Goal: Task Accomplishment & Management: Manage account settings

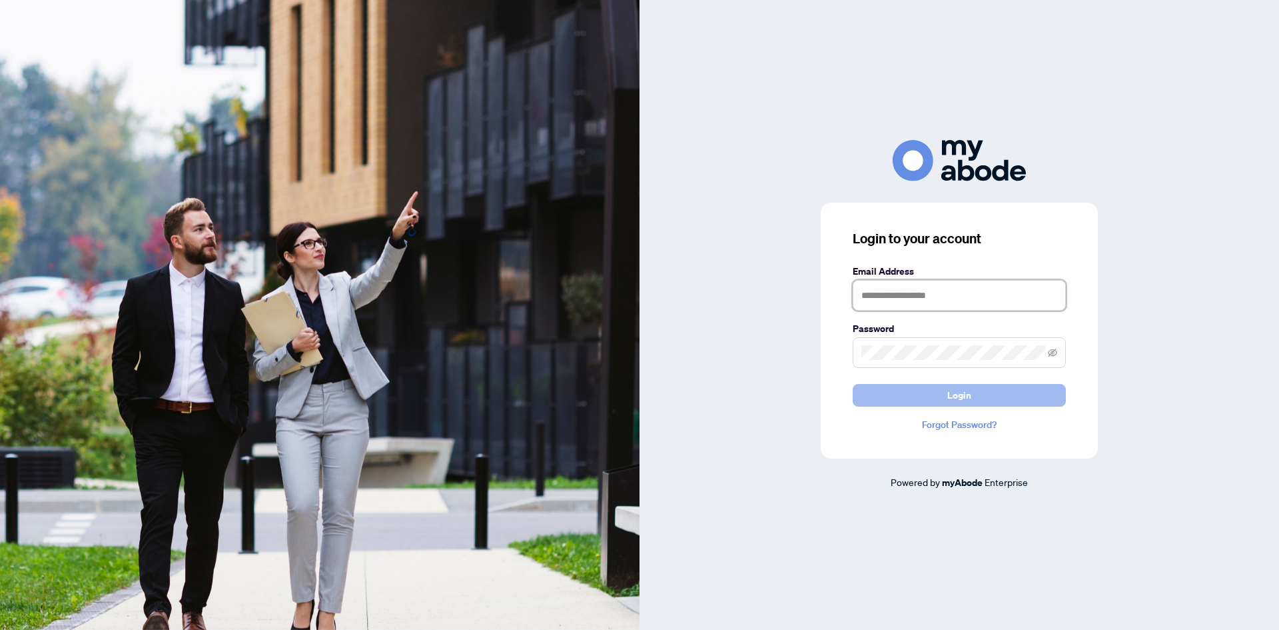
type input "**********"
click at [910, 406] on button "Login" at bounding box center [959, 395] width 213 height 23
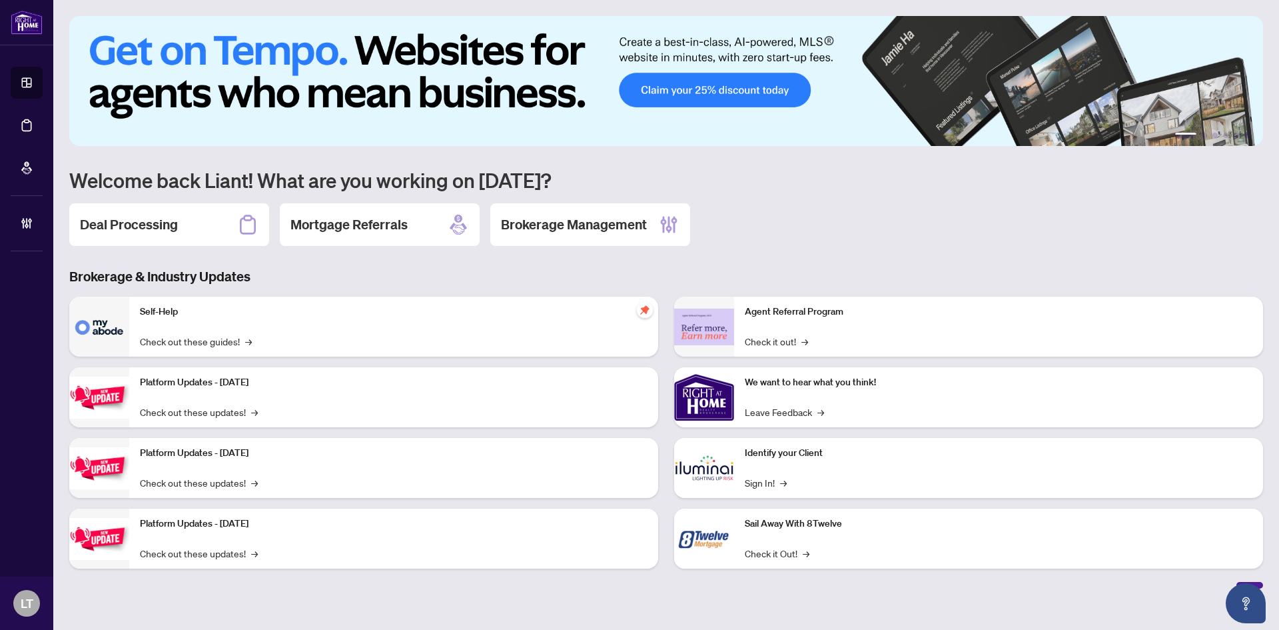
click at [165, 218] on h2 "Deal Processing" at bounding box center [129, 224] width 98 height 19
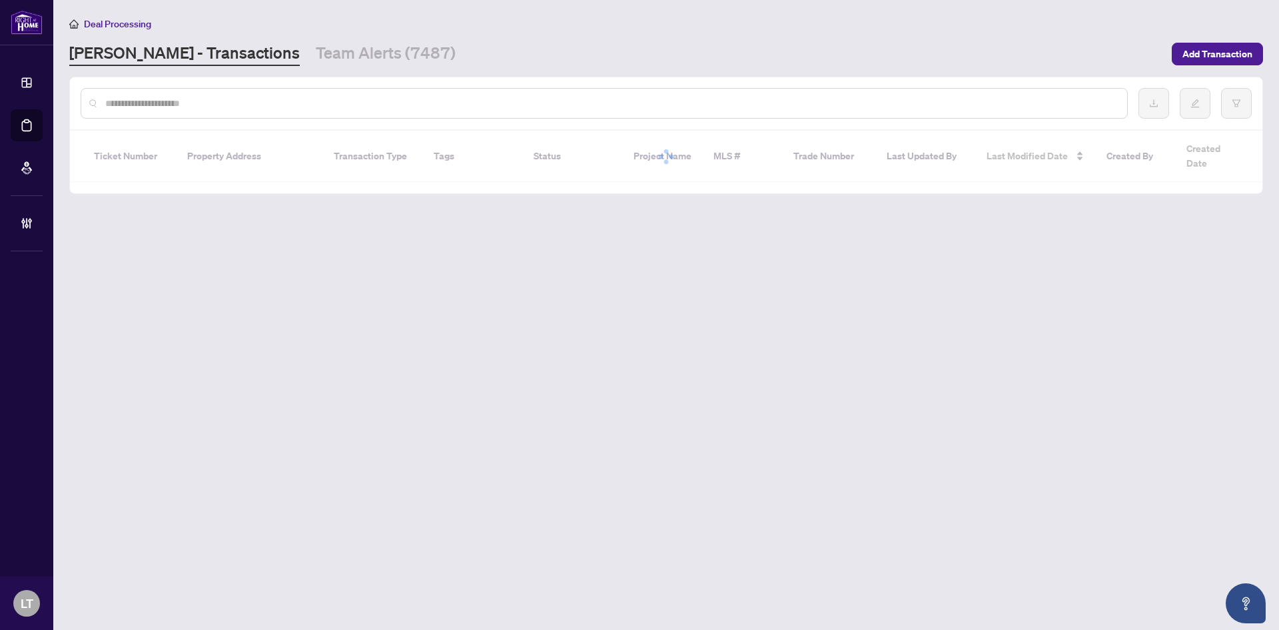
click at [160, 112] on div at bounding box center [604, 103] width 1047 height 31
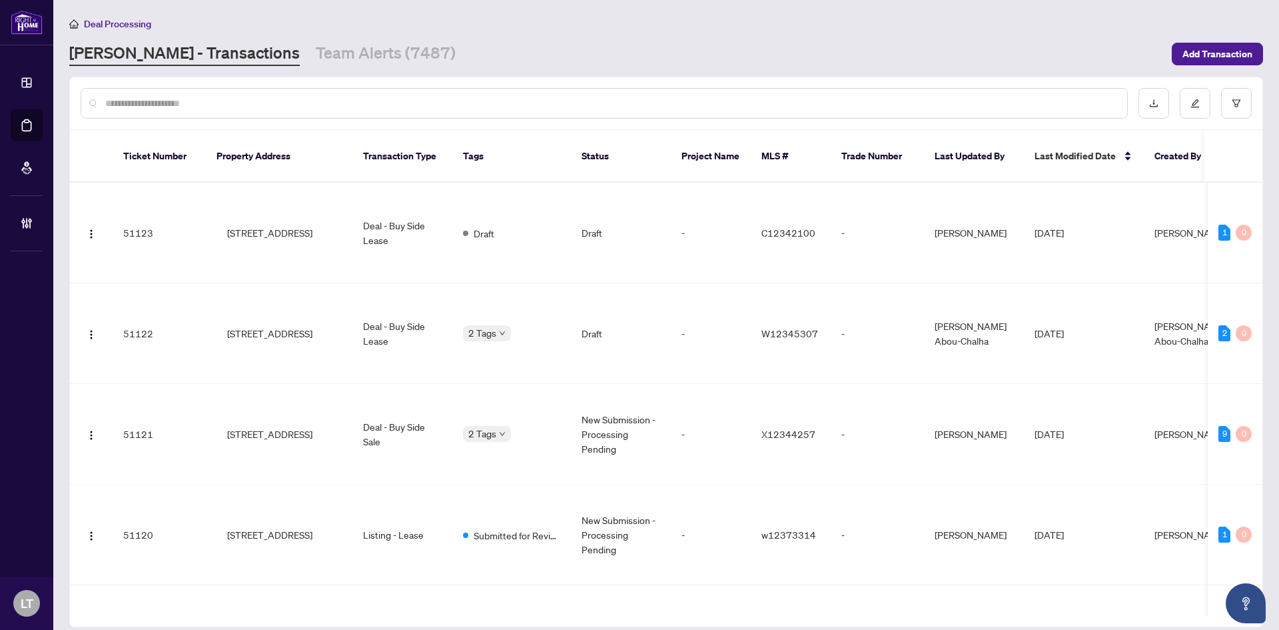
click at [160, 104] on input "text" at bounding box center [610, 103] width 1011 height 15
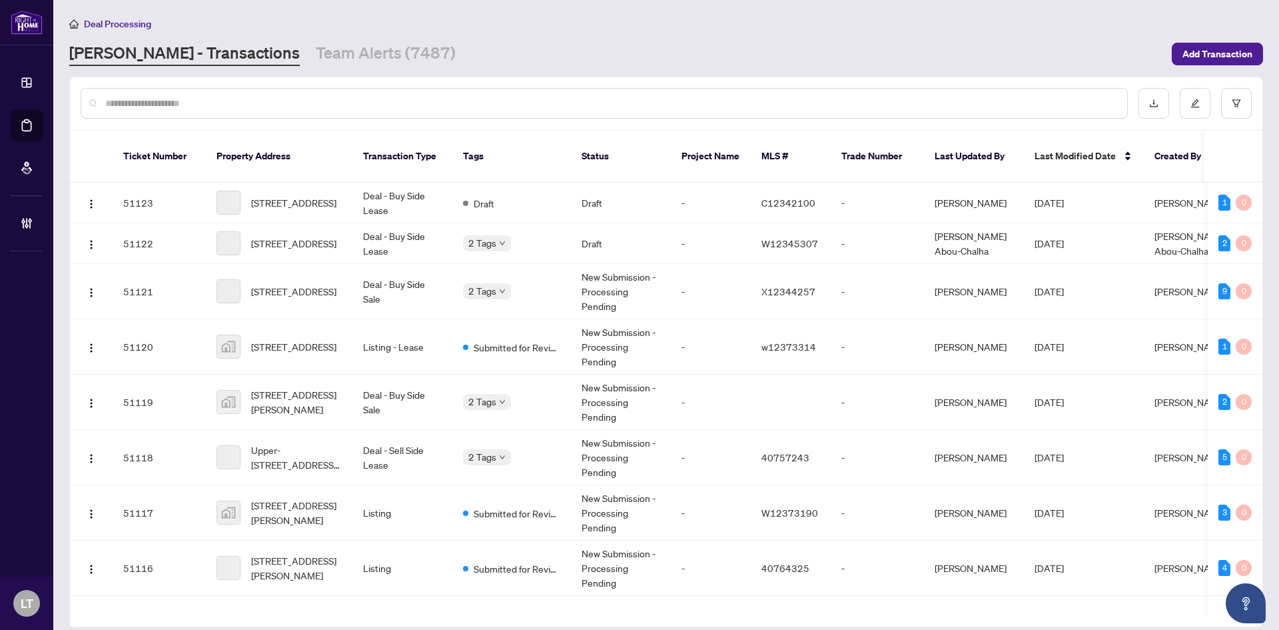
paste input "*********"
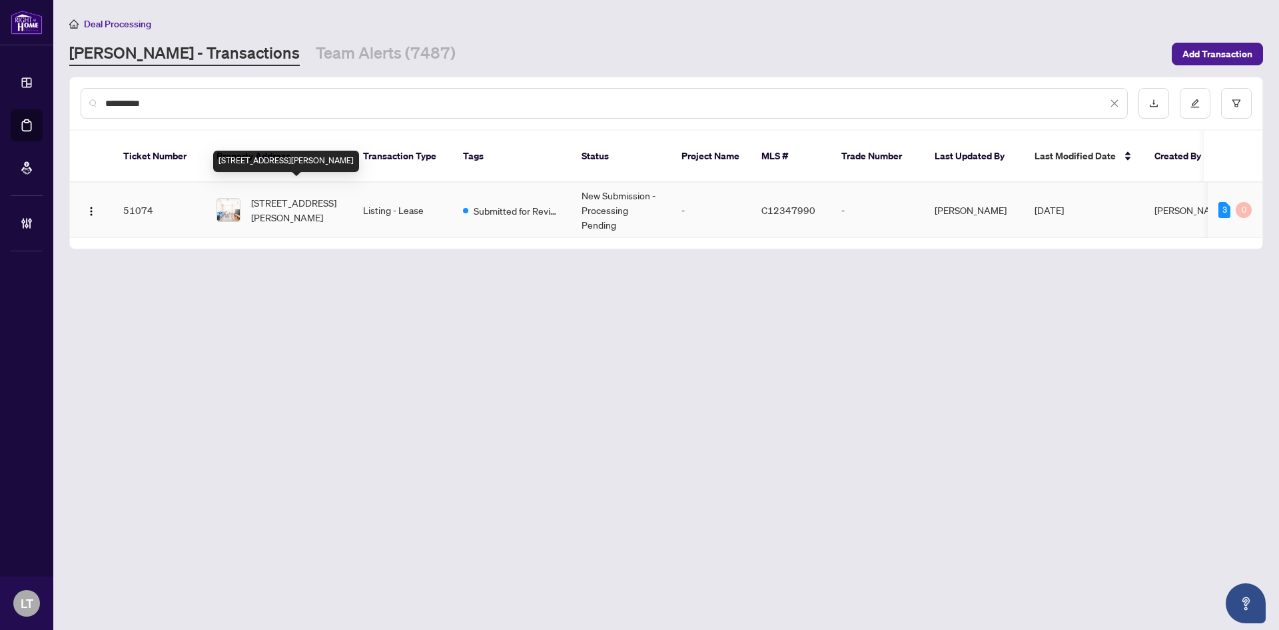
type input "*********"
click at [340, 201] on span "[STREET_ADDRESS][PERSON_NAME]" at bounding box center [296, 209] width 91 height 29
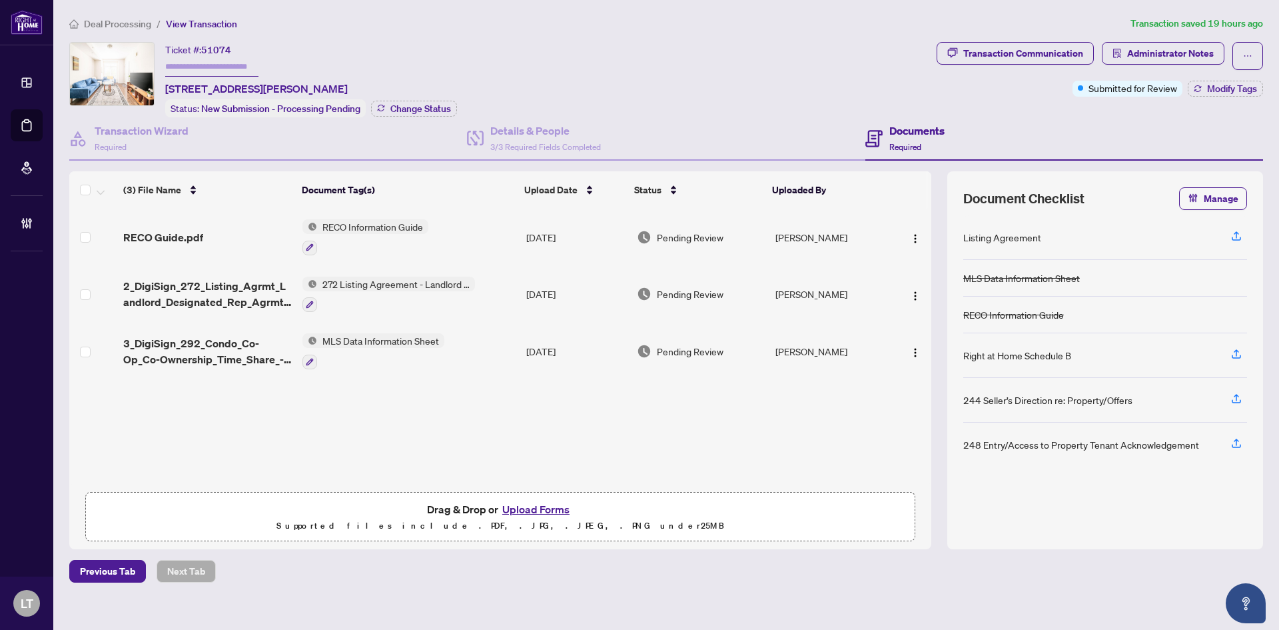
click at [90, 23] on span "Deal Processing" at bounding box center [117, 24] width 67 height 12
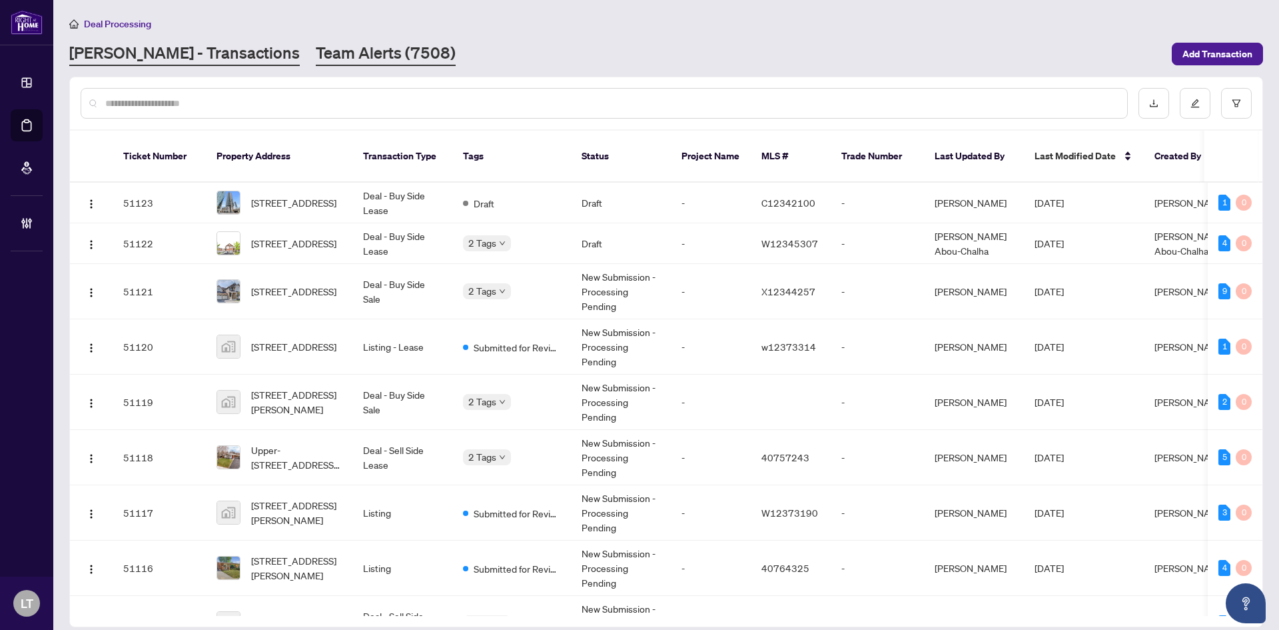
click at [316, 58] on link "Team Alerts (7508)" at bounding box center [386, 54] width 140 height 24
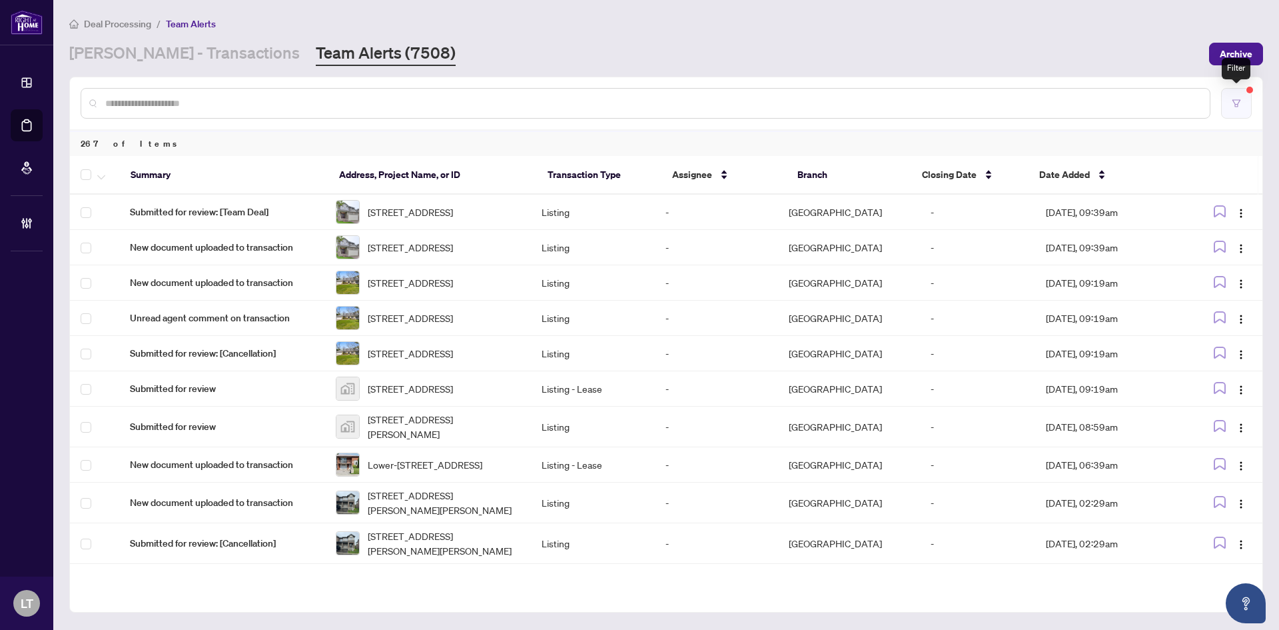
click at [1239, 107] on icon "filter" at bounding box center [1236, 103] width 9 height 9
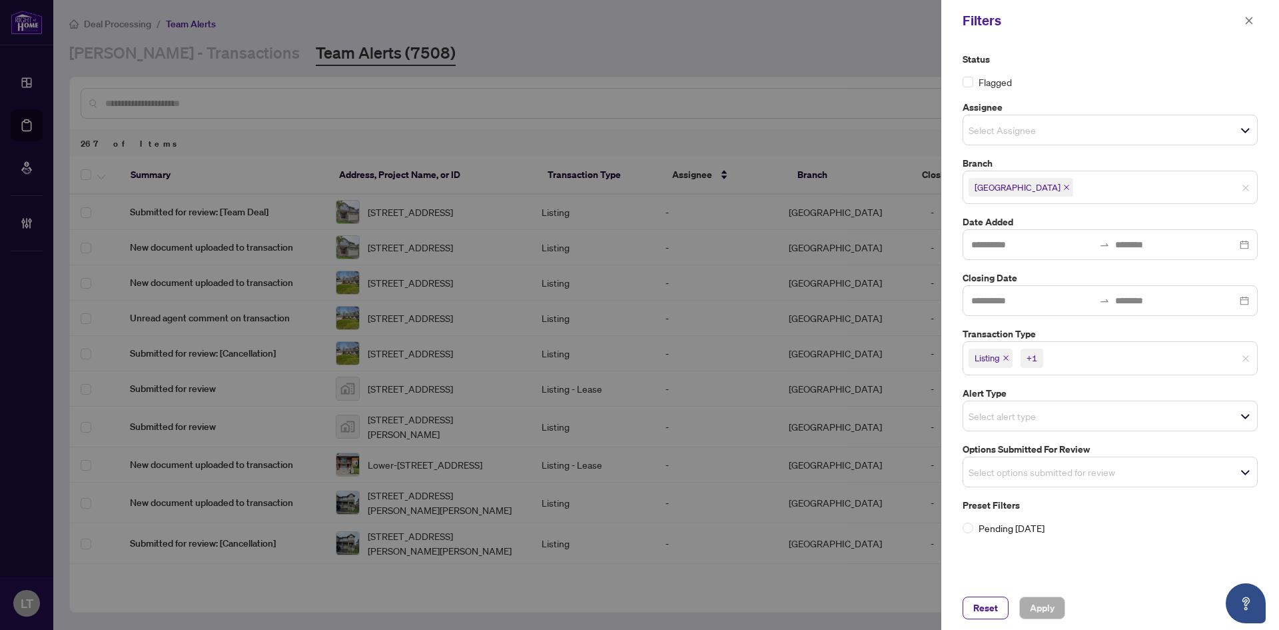
click at [1249, 418] on span "Select alert type" at bounding box center [1110, 415] width 294 height 19
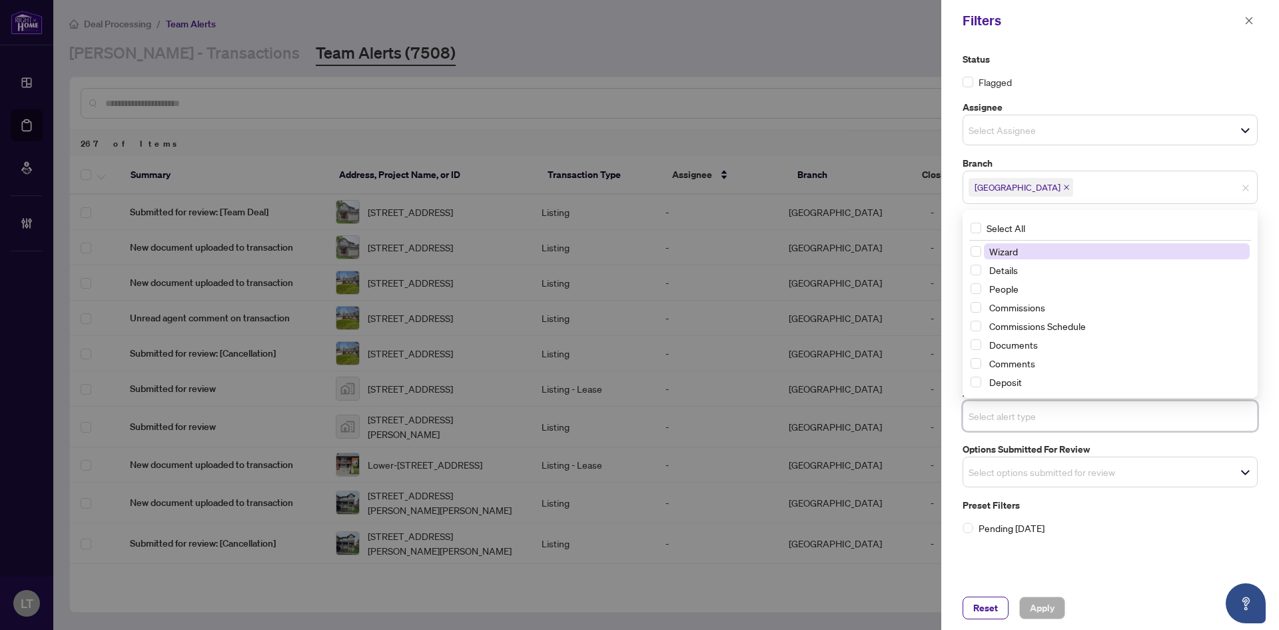
click at [1212, 518] on div "Preset Filters Pending [DATE]" at bounding box center [1110, 516] width 295 height 37
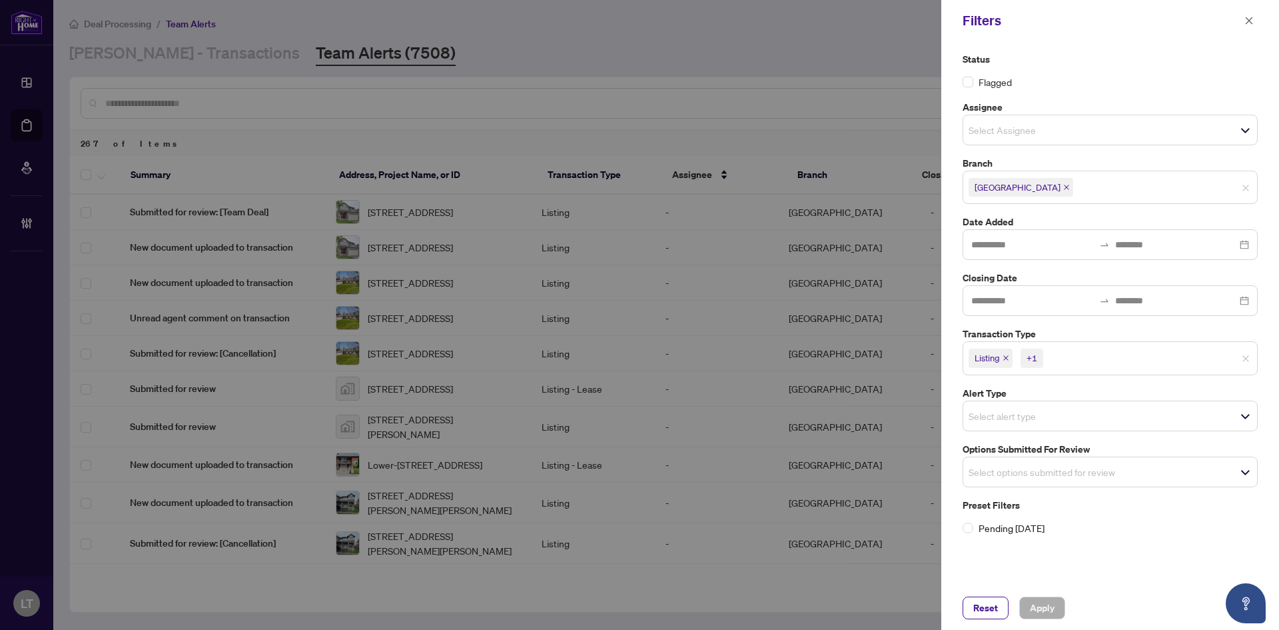
drag, startPoint x: 1030, startPoint y: 194, endPoint x: 1031, endPoint y: 186, distance: 8.0
click at [1030, 193] on span "[GEOGRAPHIC_DATA]" at bounding box center [1021, 187] width 105 height 19
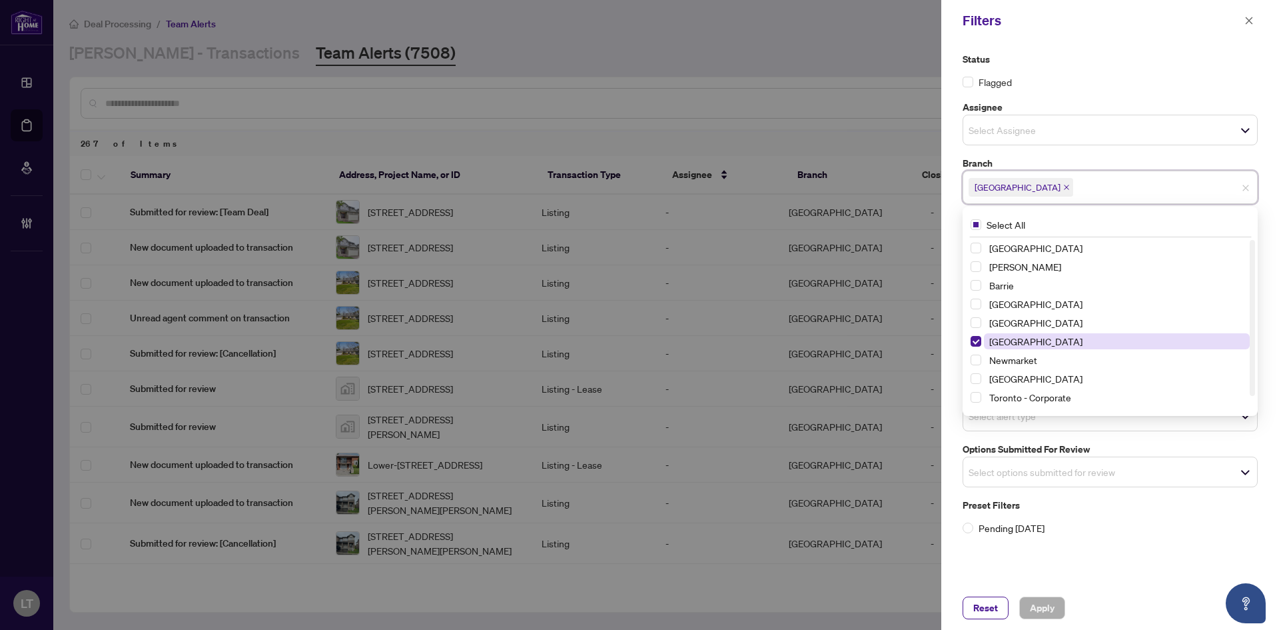
click at [1005, 339] on span "[GEOGRAPHIC_DATA]" at bounding box center [1035, 341] width 93 height 12
click at [977, 337] on span "Select Mississauga" at bounding box center [976, 338] width 11 height 11
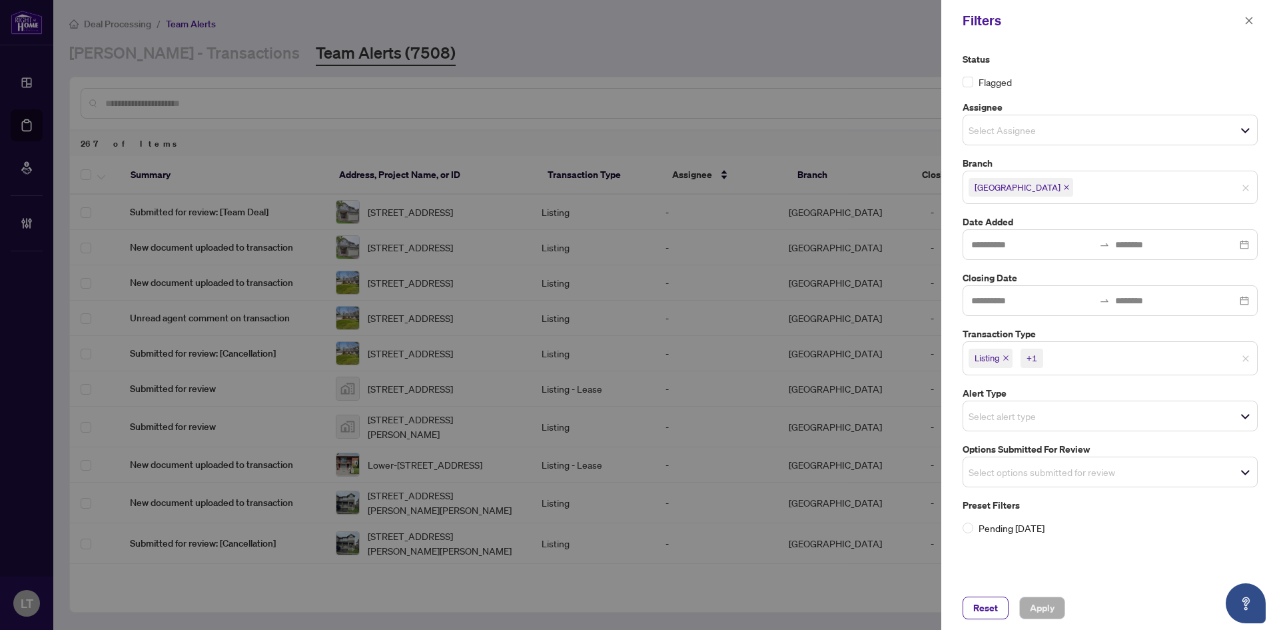
click at [1166, 158] on label "Branch" at bounding box center [1110, 163] width 295 height 15
click at [1007, 356] on icon "close" at bounding box center [1006, 357] width 7 height 7
click at [1033, 356] on icon "close" at bounding box center [1036, 357] width 7 height 7
click at [1244, 358] on span "Select transaction type" at bounding box center [1110, 356] width 294 height 19
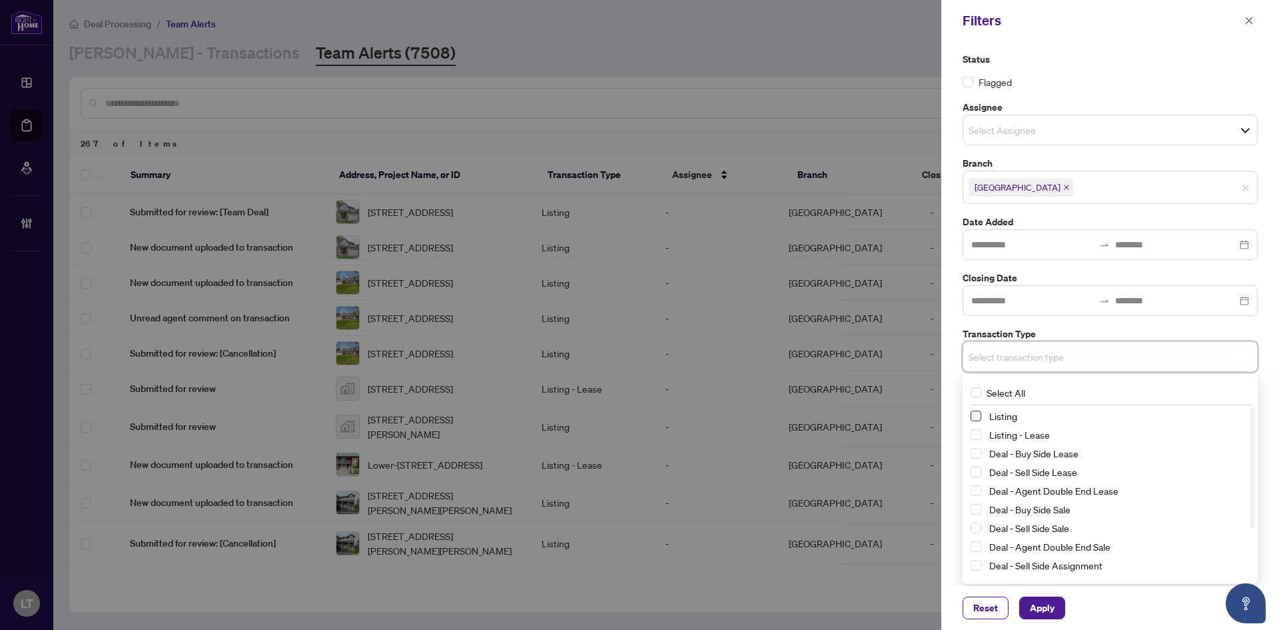
click at [972, 416] on span "Select Listing" at bounding box center [976, 415] width 11 height 11
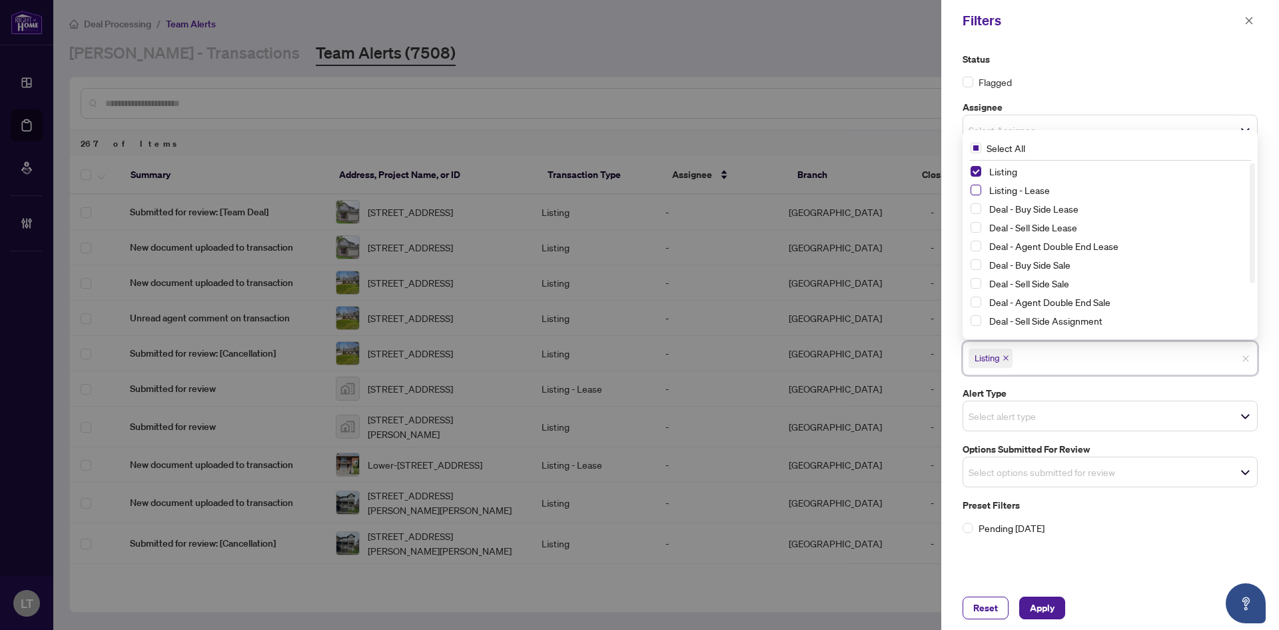
click at [973, 190] on span "Select Listing - Lease" at bounding box center [976, 190] width 11 height 11
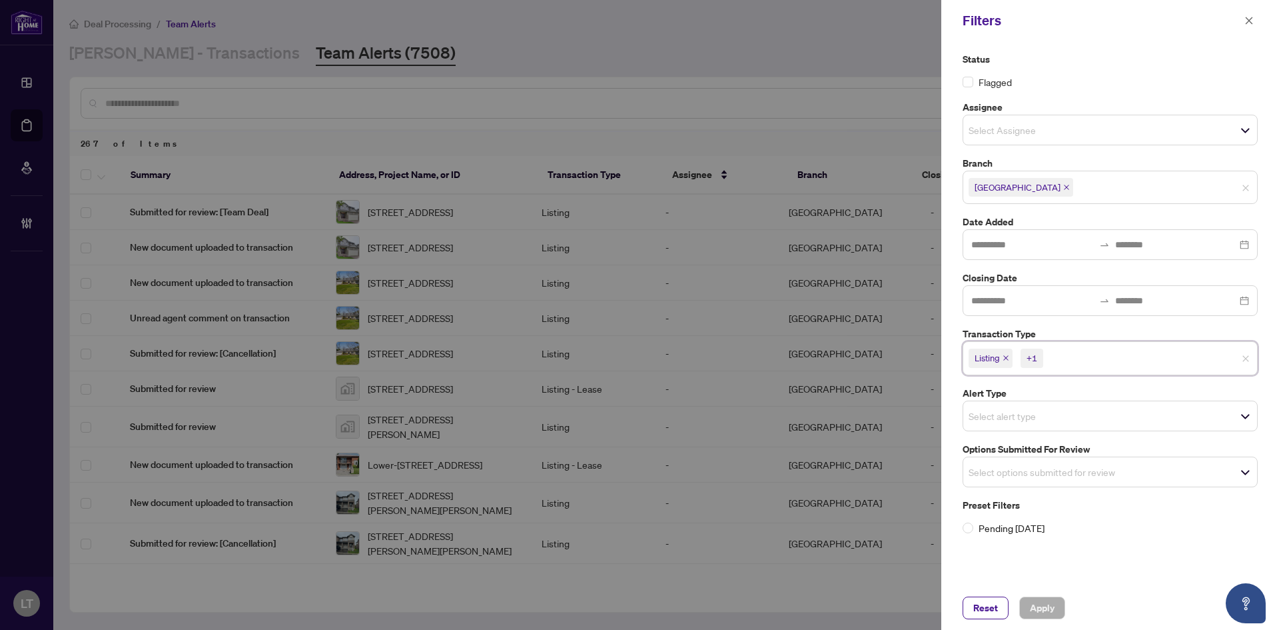
click at [1163, 574] on div "Status Flagged Assignee Select Assignee Branch [GEOGRAPHIC_DATA] Select All [GE…" at bounding box center [1110, 313] width 338 height 544
click at [464, 124] on div at bounding box center [639, 315] width 1279 height 630
click at [901, 566] on div at bounding box center [639, 315] width 1279 height 630
click at [1247, 17] on button "button" at bounding box center [1248, 21] width 17 height 16
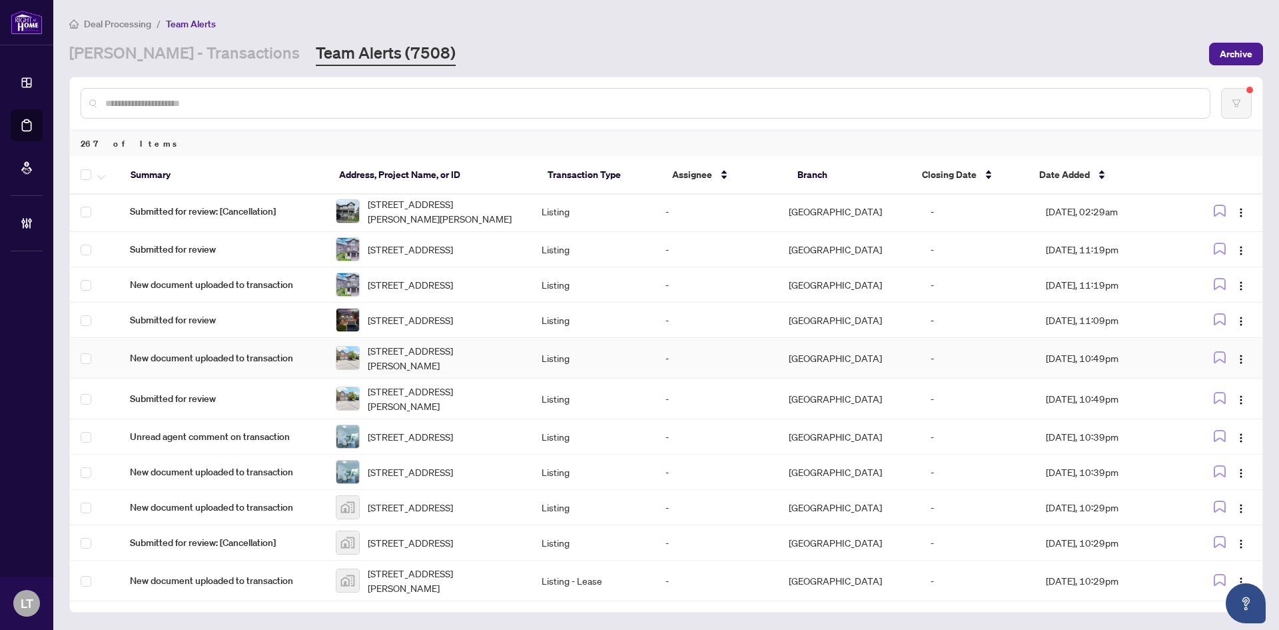
scroll to position [406, 0]
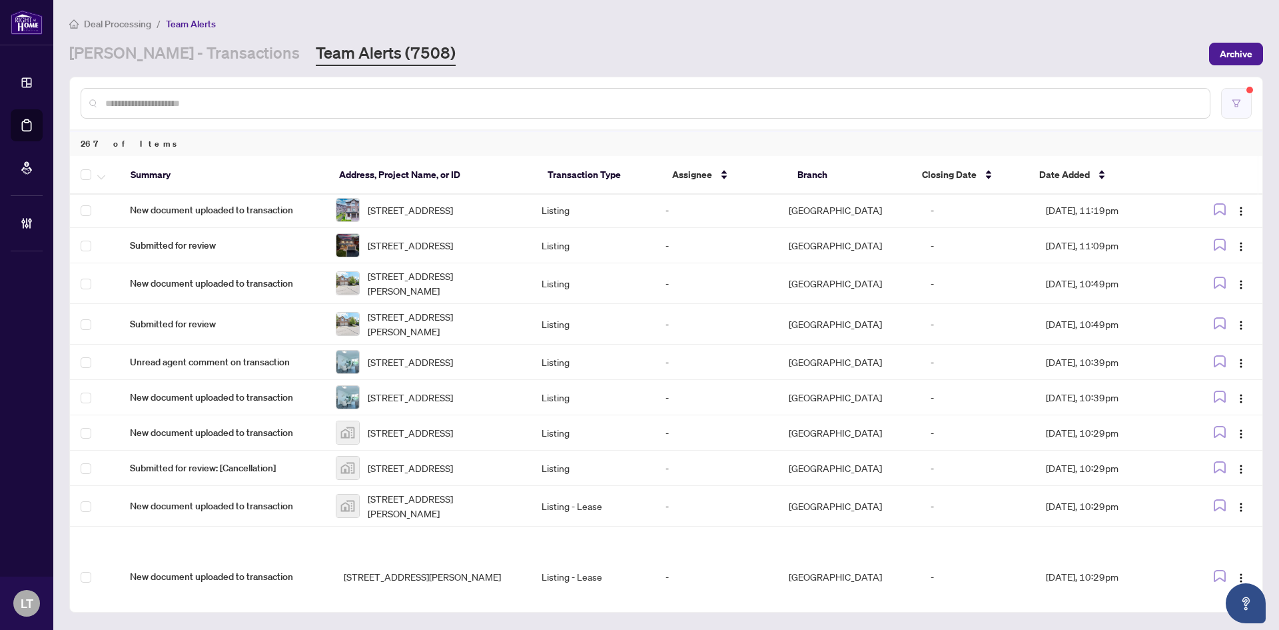
click at [1240, 105] on icon "filter" at bounding box center [1236, 103] width 9 height 9
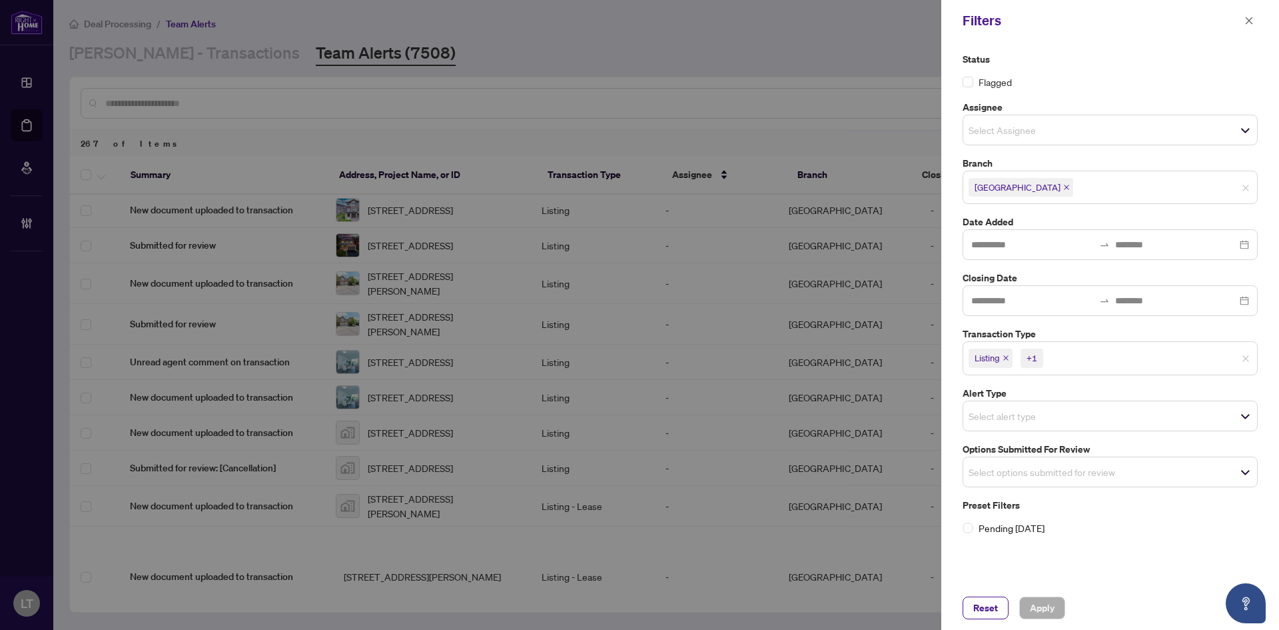
click at [1239, 412] on span "Select alert type" at bounding box center [1110, 415] width 294 height 19
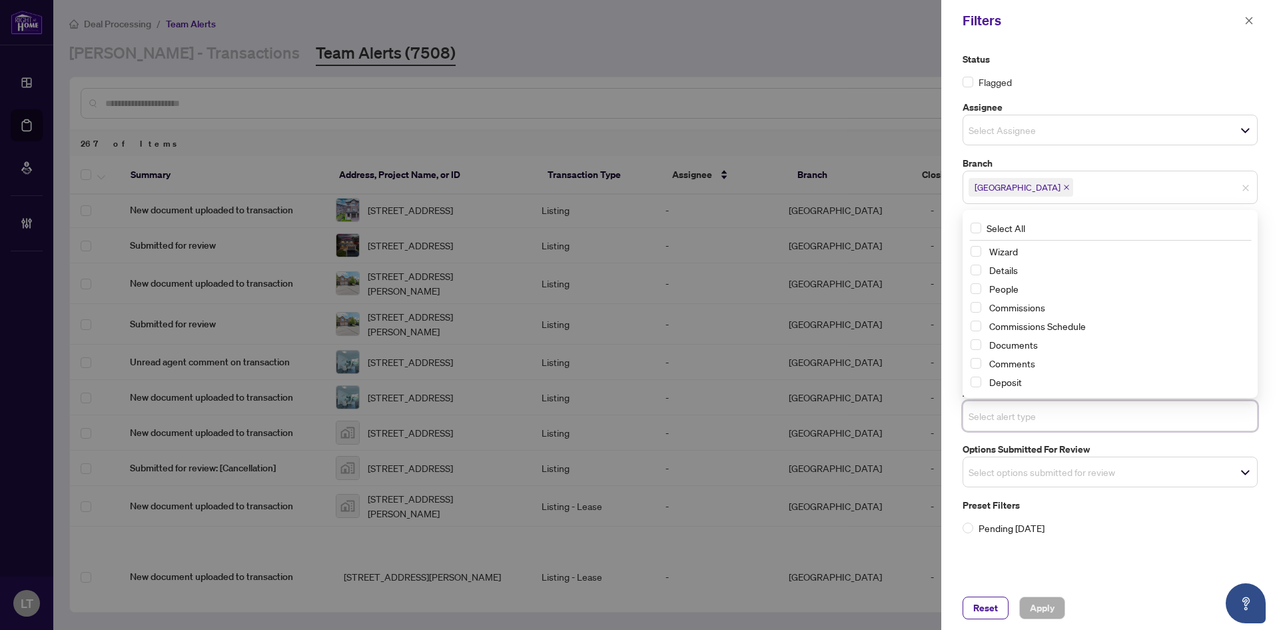
click at [1132, 87] on div "Flagged" at bounding box center [1110, 82] width 295 height 15
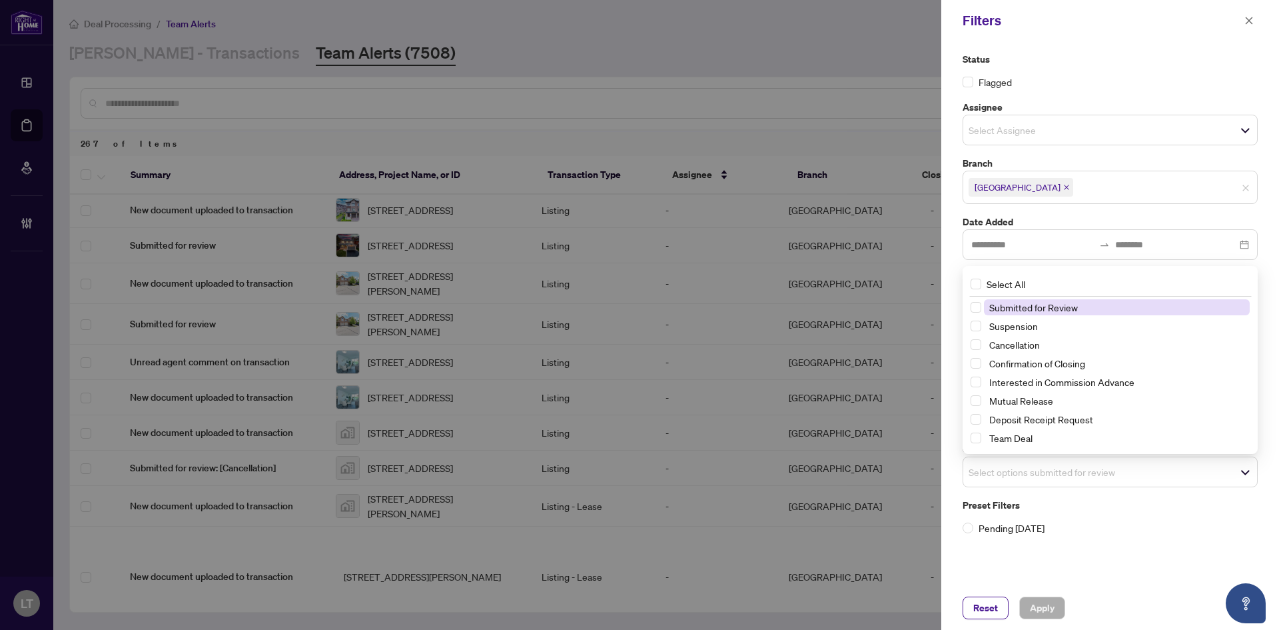
click at [1244, 468] on span "Select options submitted for review" at bounding box center [1110, 471] width 294 height 19
click at [974, 304] on span "Select Submitted for Review" at bounding box center [976, 307] width 11 height 11
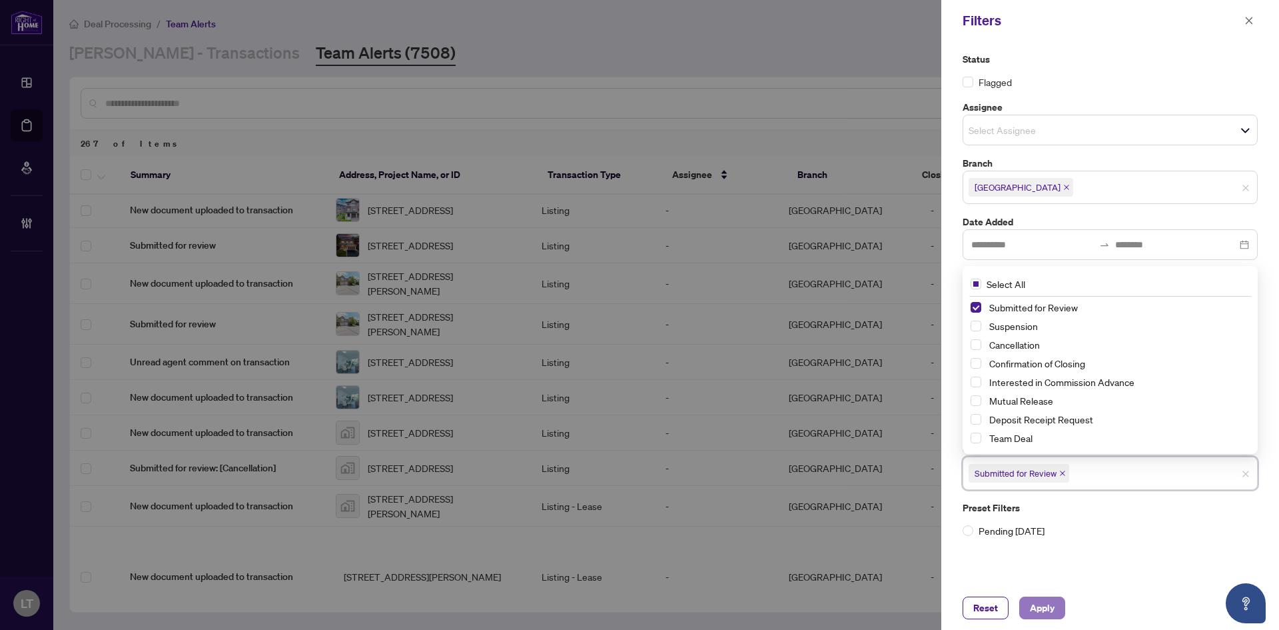
click at [1041, 606] on span "Apply" at bounding box center [1042, 607] width 25 height 21
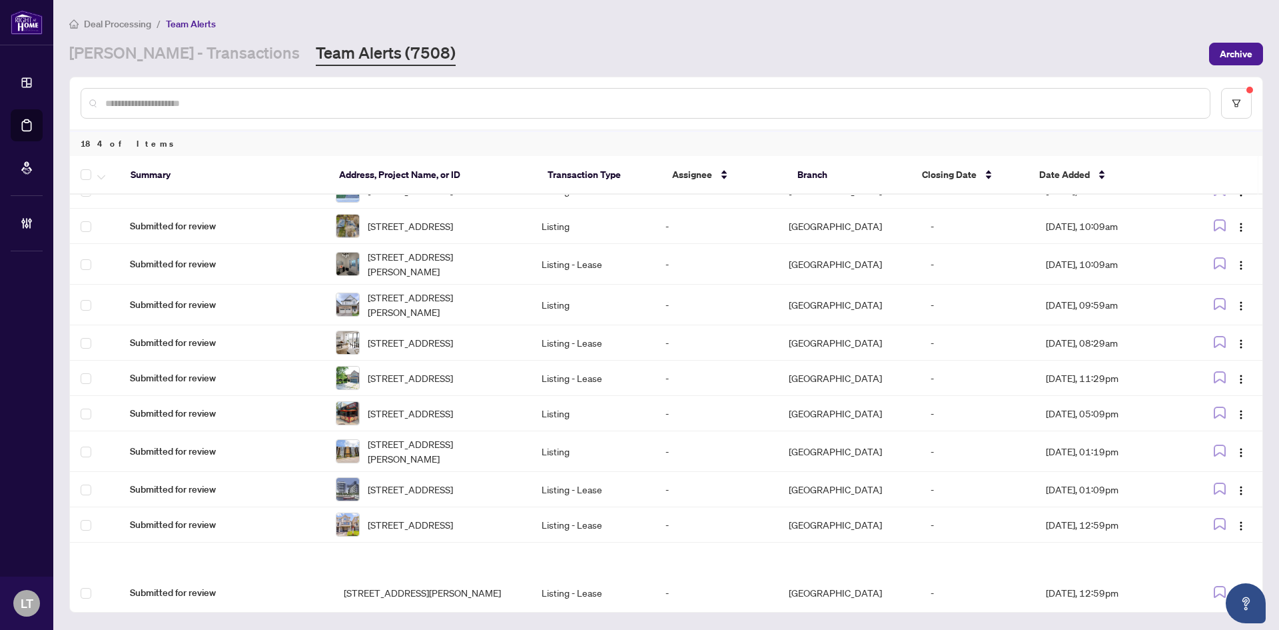
scroll to position [396, 0]
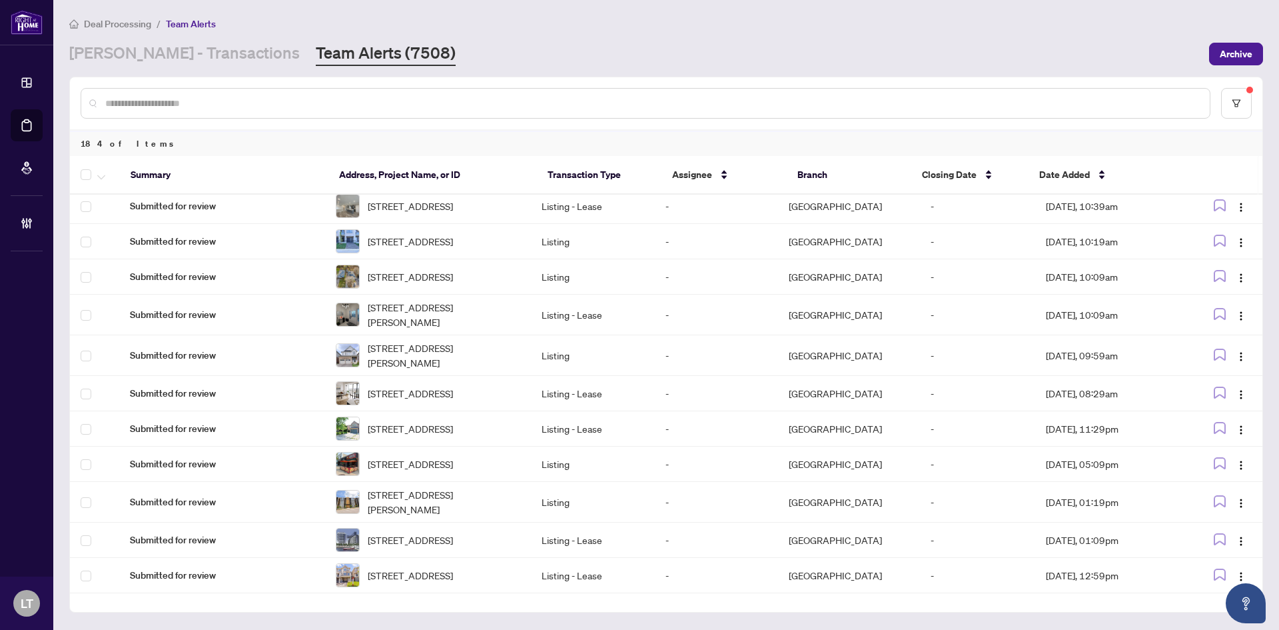
click at [124, 22] on span "Deal Processing" at bounding box center [117, 24] width 67 height 12
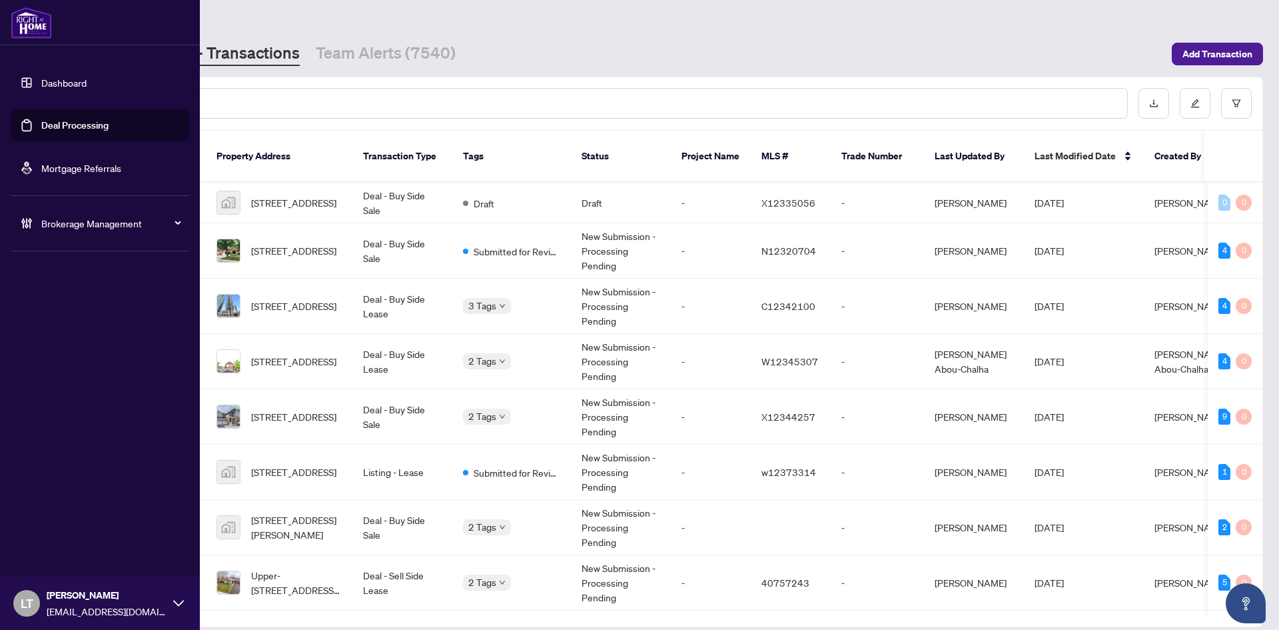
click at [41, 87] on link "Dashboard" at bounding box center [63, 83] width 45 height 12
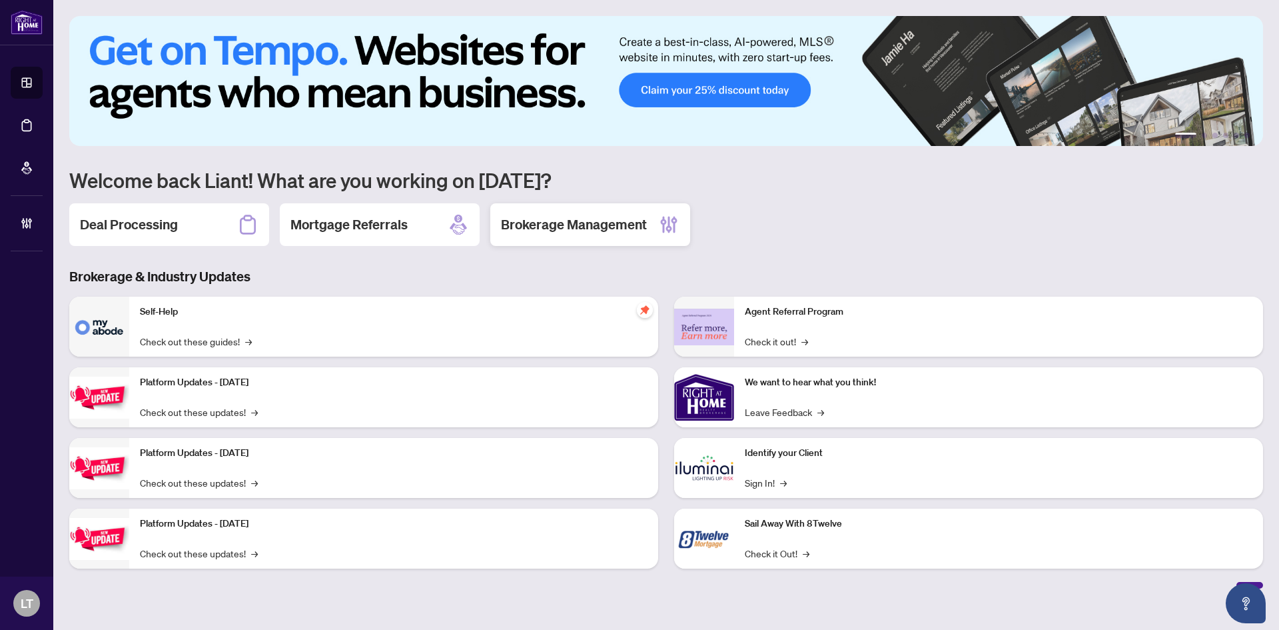
click at [558, 225] on h2 "Brokerage Management" at bounding box center [574, 224] width 146 height 19
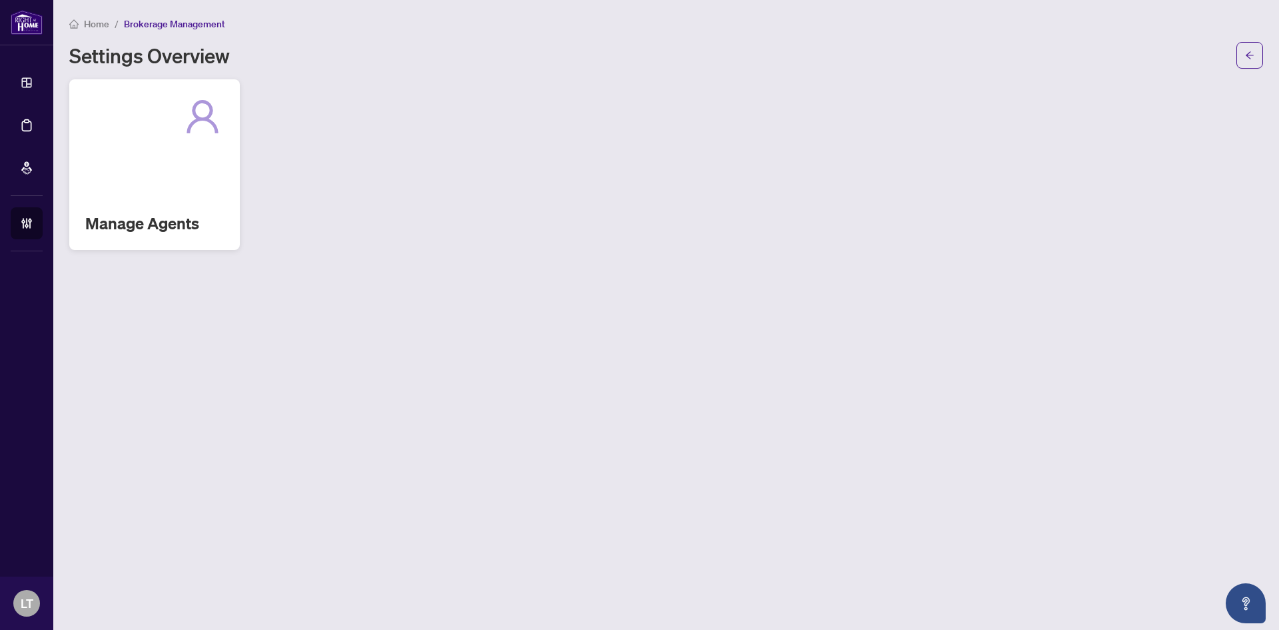
click at [174, 155] on div "Manage Agents" at bounding box center [154, 164] width 171 height 171
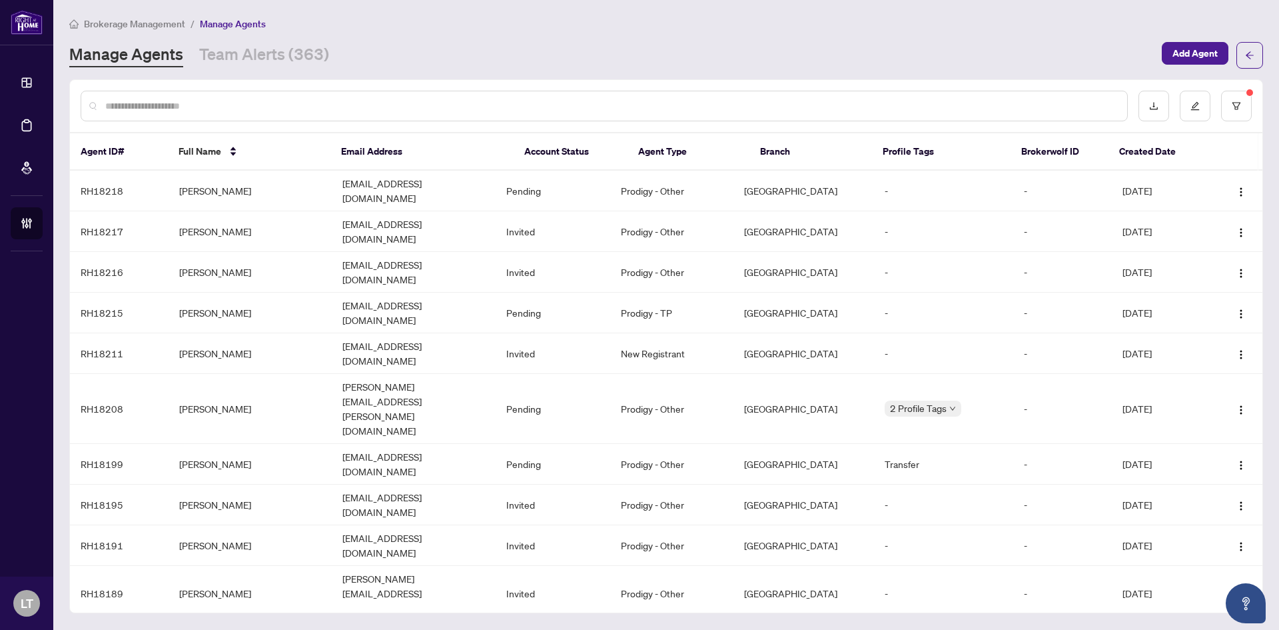
click at [171, 111] on input "text" at bounding box center [610, 106] width 1011 height 15
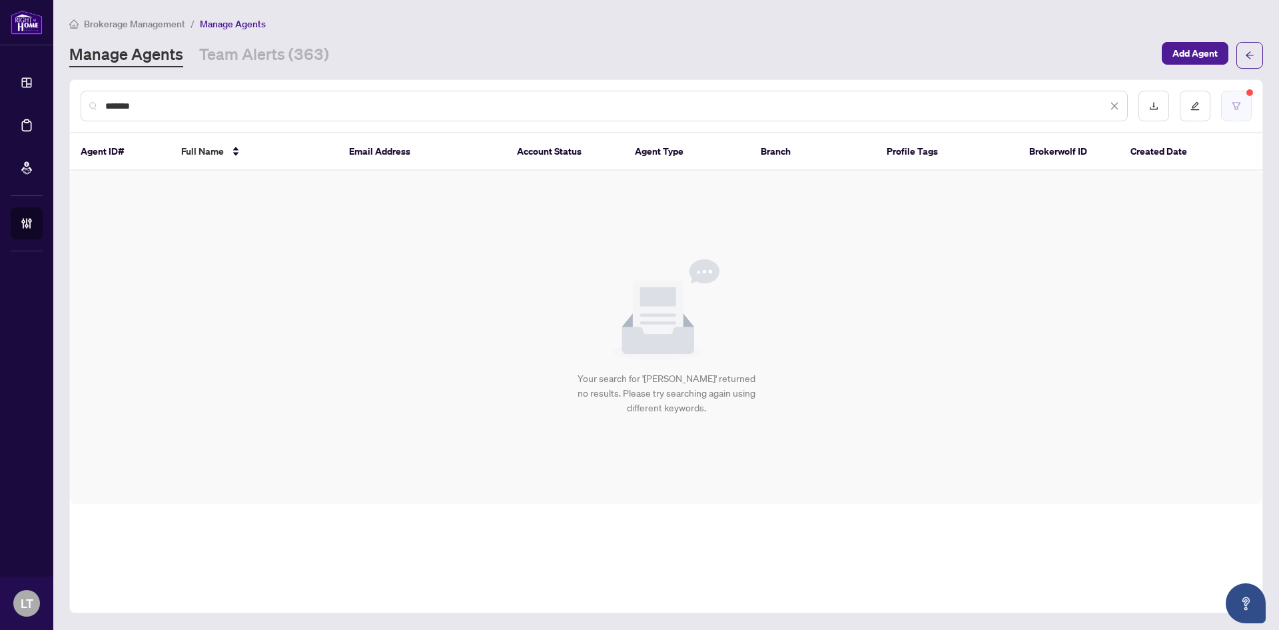
type input "*******"
click at [1243, 95] on button "button" at bounding box center [1236, 106] width 31 height 31
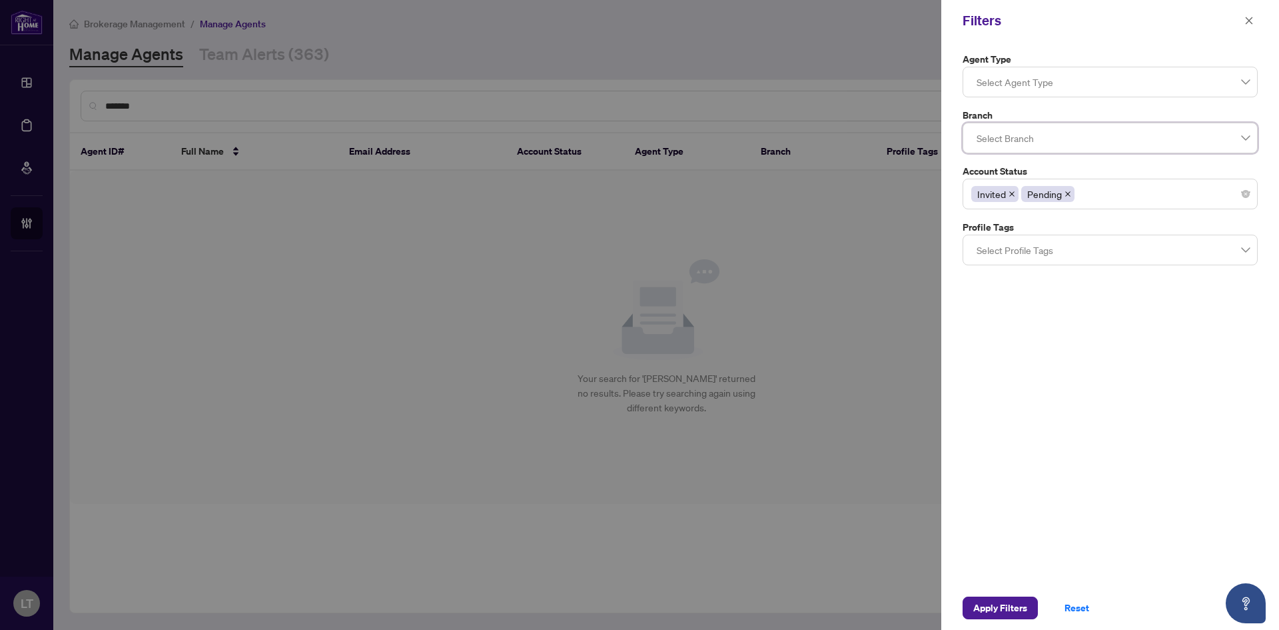
click at [1069, 194] on icon "close" at bounding box center [1068, 194] width 7 height 7
click at [1009, 195] on icon "close" at bounding box center [1012, 194] width 7 height 7
drag, startPoint x: 1004, startPoint y: 627, endPoint x: 1001, endPoint y: 602, distance: 24.9
click at [1003, 626] on div "Apply Filters Reset" at bounding box center [1110, 608] width 338 height 44
click at [1000, 602] on span "Apply Filters" at bounding box center [1000, 607] width 54 height 21
